Goal: Navigation & Orientation: Go to known website

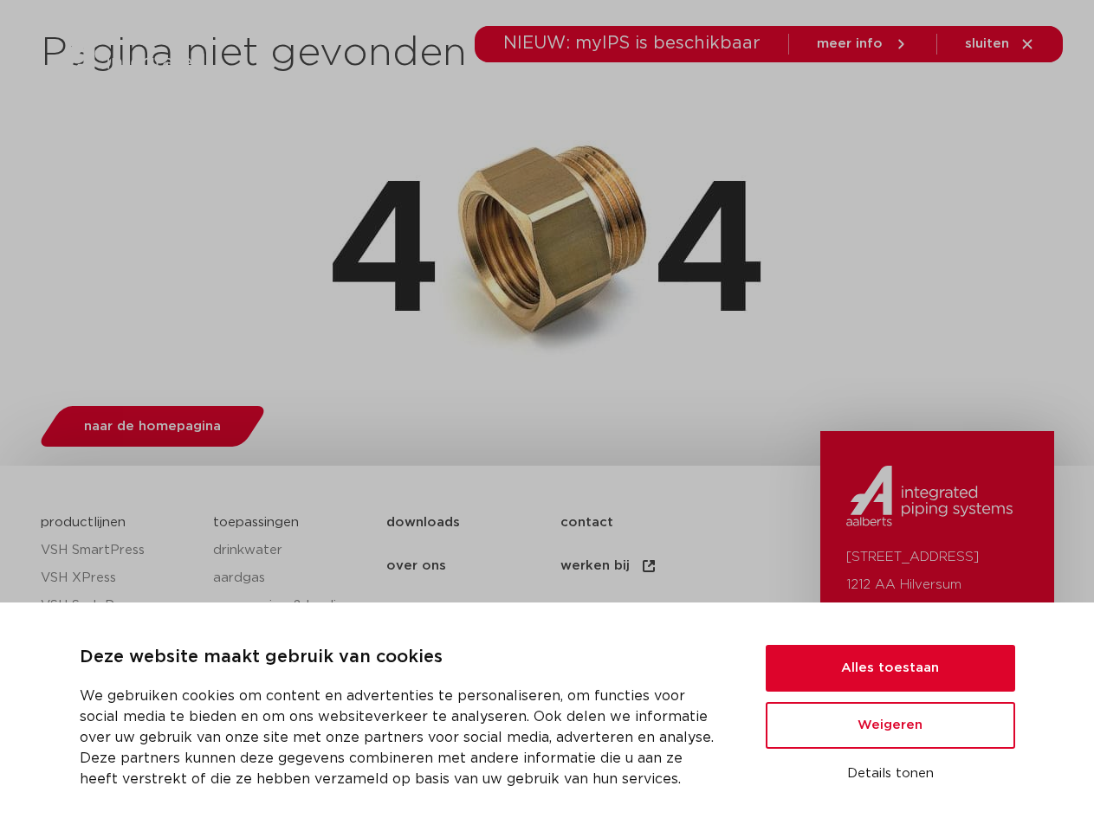
click at [546, 416] on div "naar de homepagina" at bounding box center [547, 423] width 1013 height 68
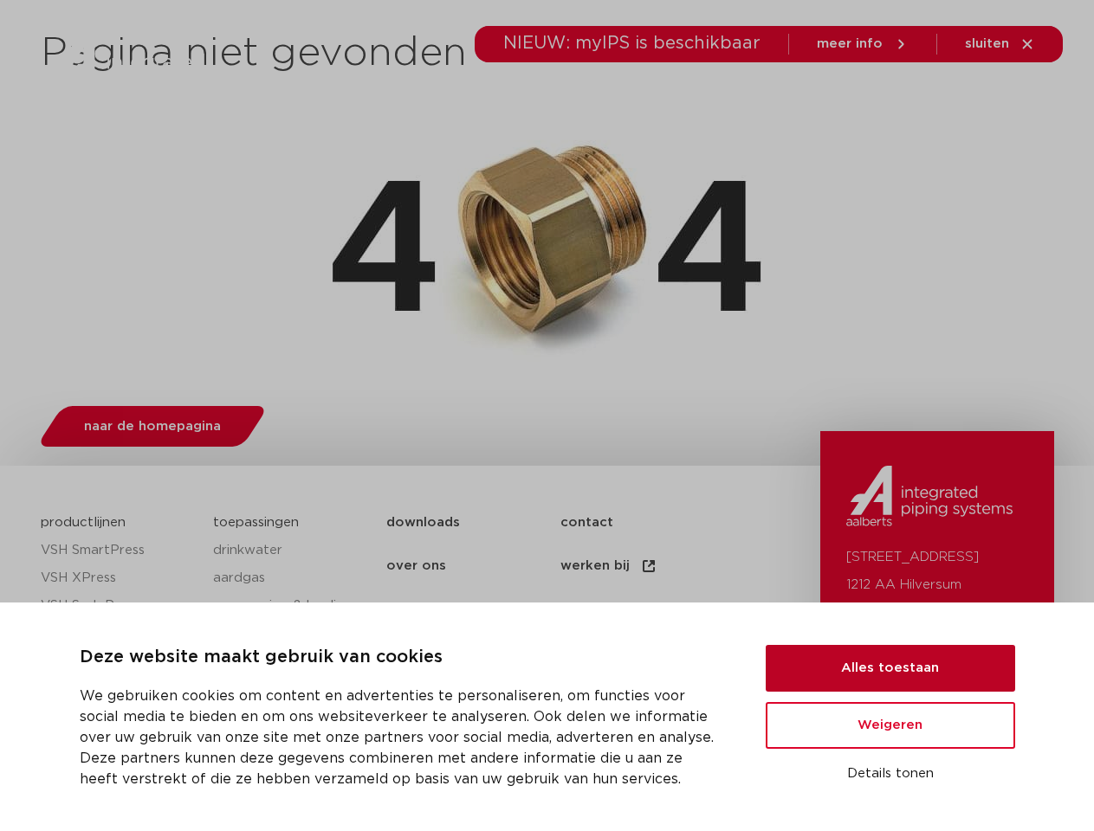
click at [890, 669] on button "Alles toestaan" at bounding box center [890, 668] width 249 height 47
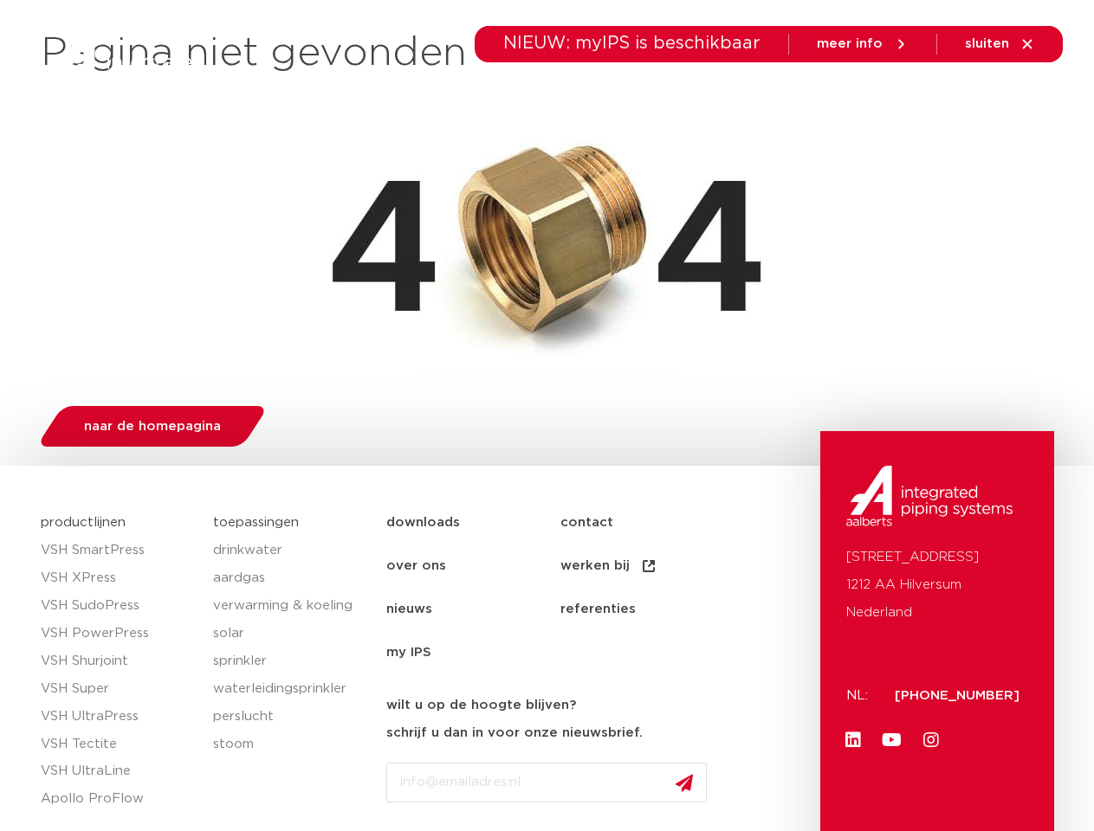
click at [890, 726] on link "Youtube" at bounding box center [892, 740] width 35 height 35
click at [890, 774] on div "[STREET_ADDRESS]: [PHONE_NUMBER] Linkedin Youtube Instagram" at bounding box center [937, 847] width 234 height 832
click at [611, 97] on li "toepassingen" at bounding box center [553, 97] width 126 height 67
click at [943, 97] on icon at bounding box center [943, 97] width 21 height 21
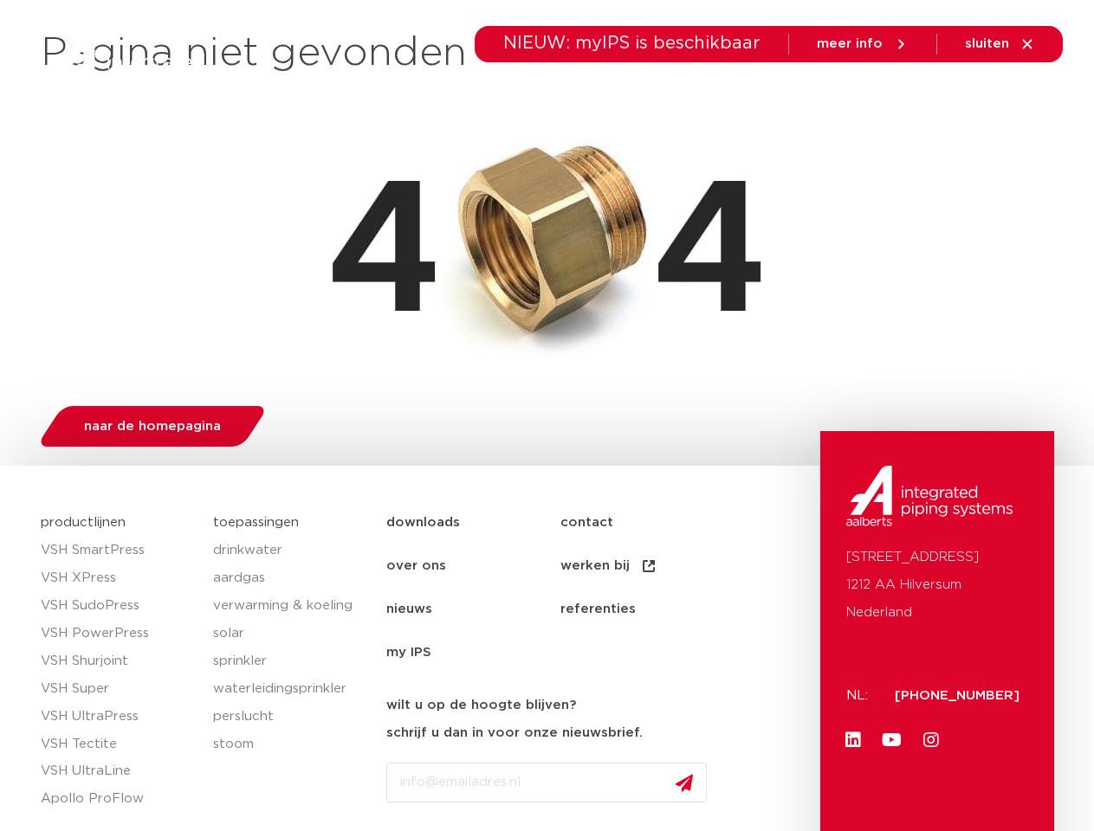
click at [1000, 44] on span "sluiten" at bounding box center [987, 43] width 44 height 13
